Goal: Task Accomplishment & Management: Manage account settings

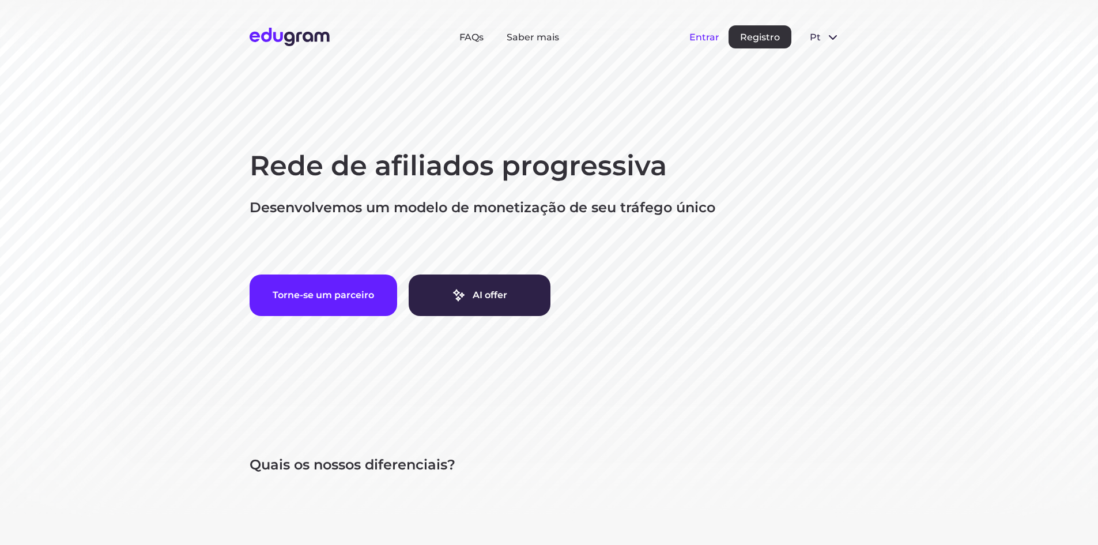
click at [710, 36] on button "Entrar" at bounding box center [705, 37] width 30 height 11
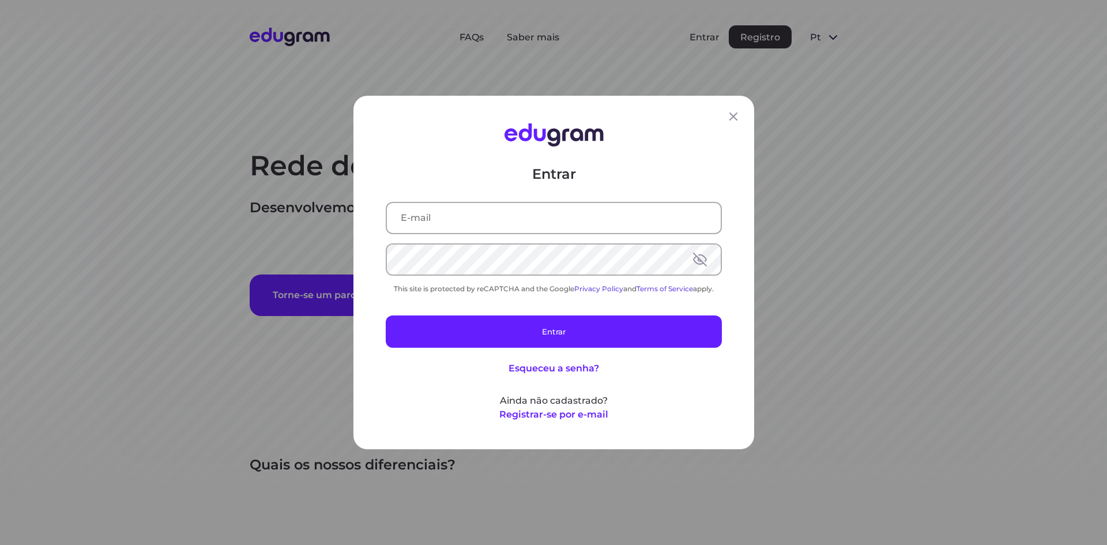
click at [573, 217] on input "text" at bounding box center [554, 218] width 334 height 30
type input "baixarmaterialcompartilhado@gmail.com"
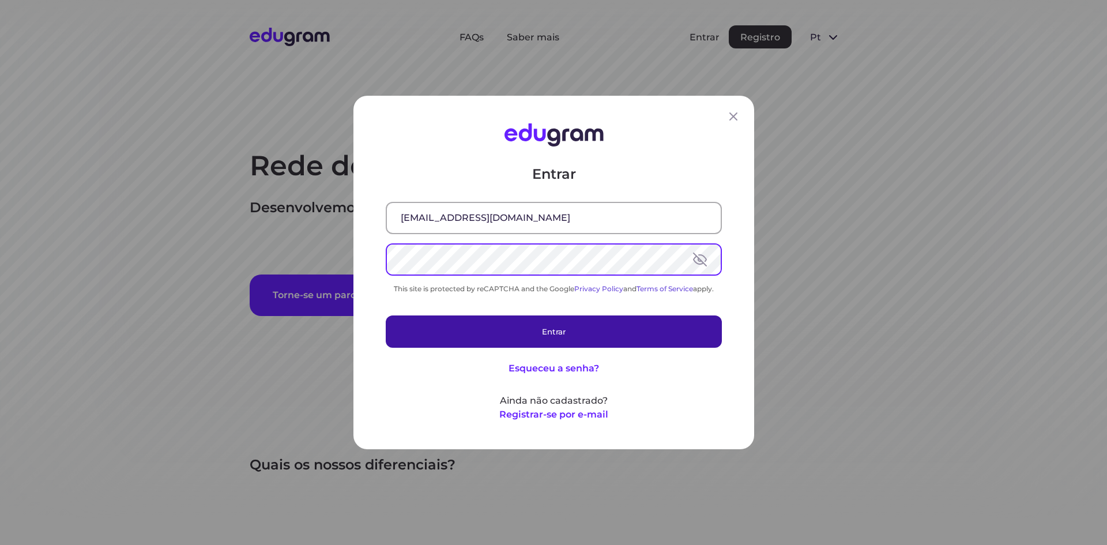
click at [556, 323] on button "Entrar" at bounding box center [554, 331] width 336 height 32
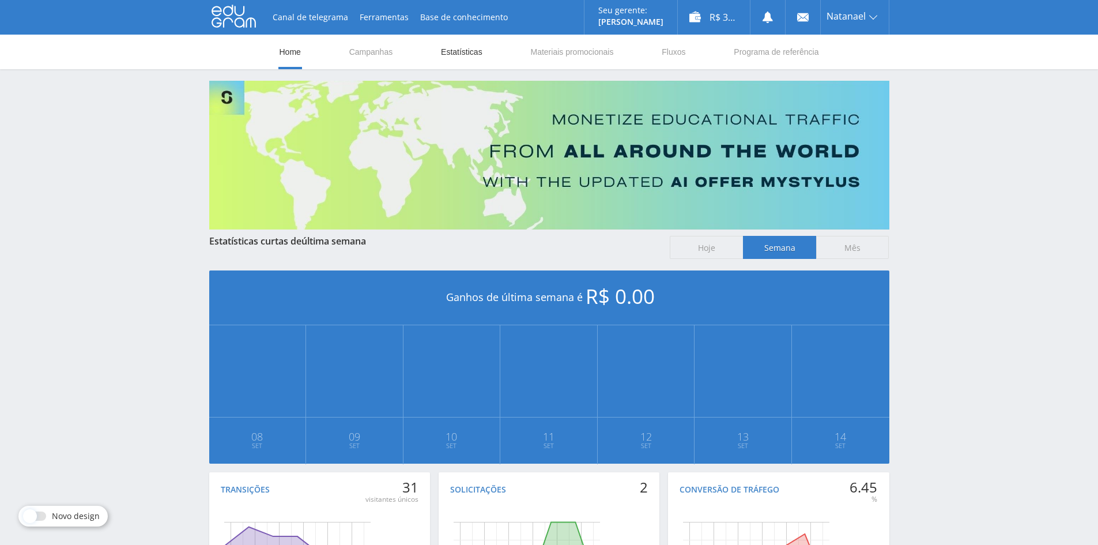
click at [460, 48] on link "Estatísticas" at bounding box center [462, 52] width 44 height 35
